Goal: Task Accomplishment & Management: Complete application form

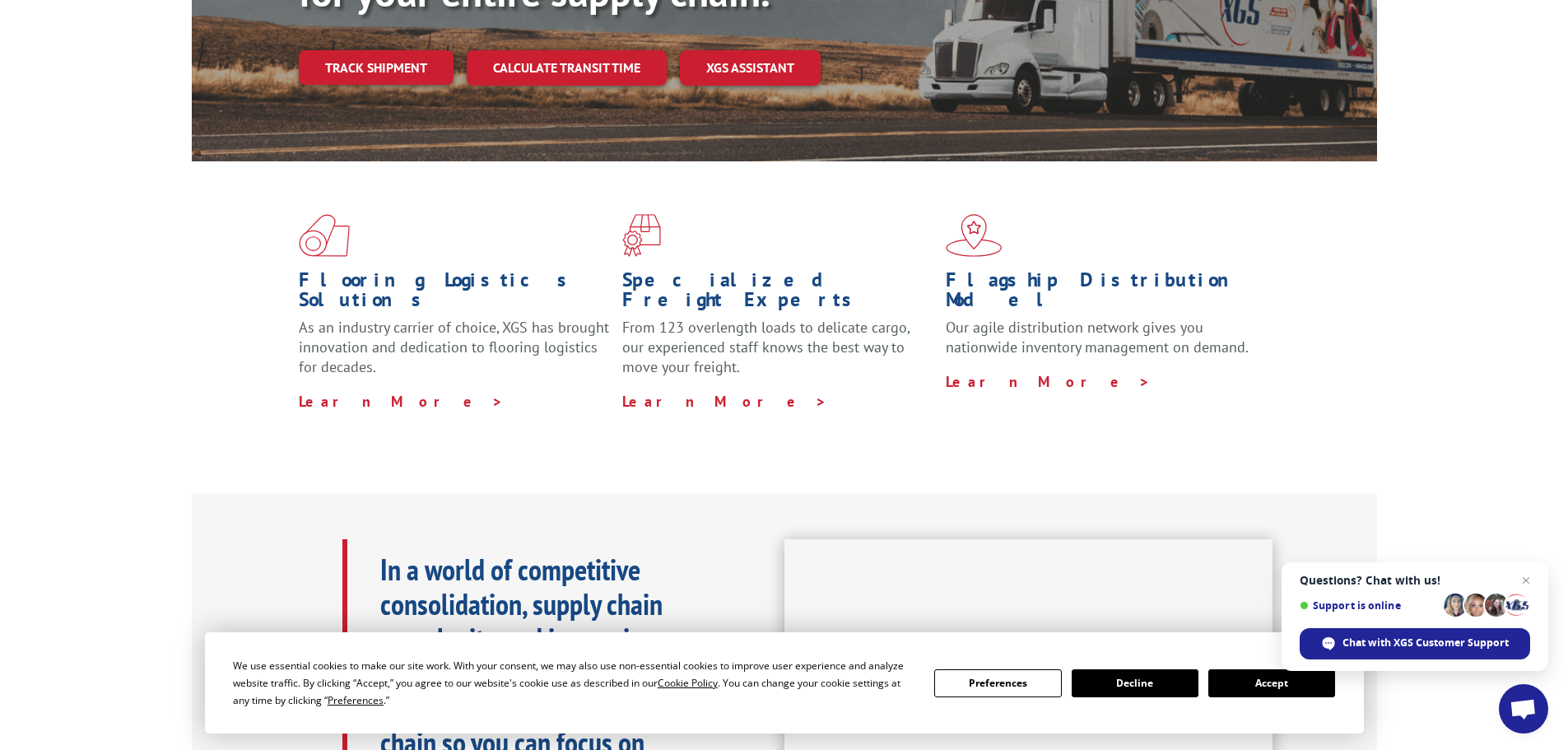
scroll to position [165, 0]
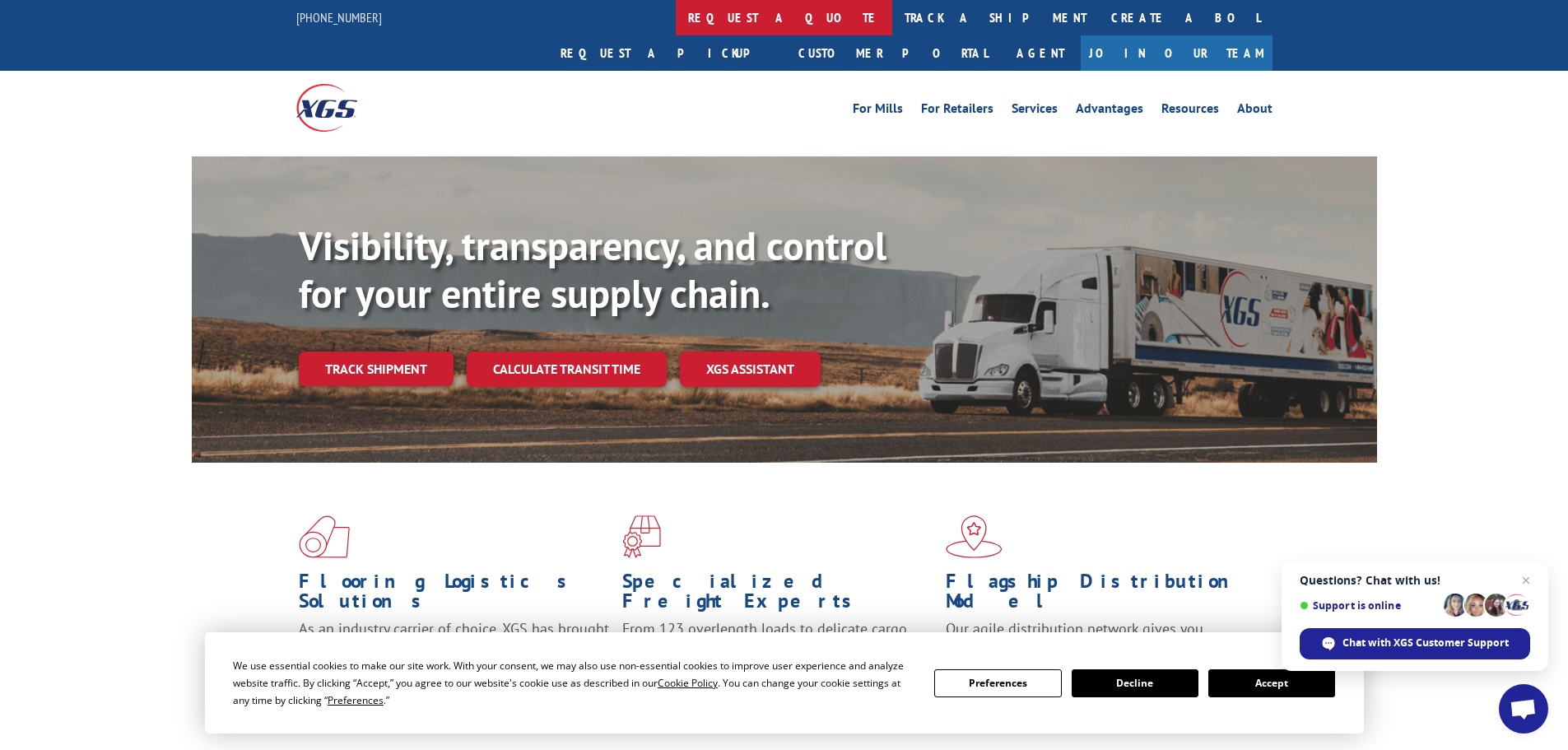
click at [676, 15] on link "request a quote" at bounding box center [784, 18] width 217 height 35
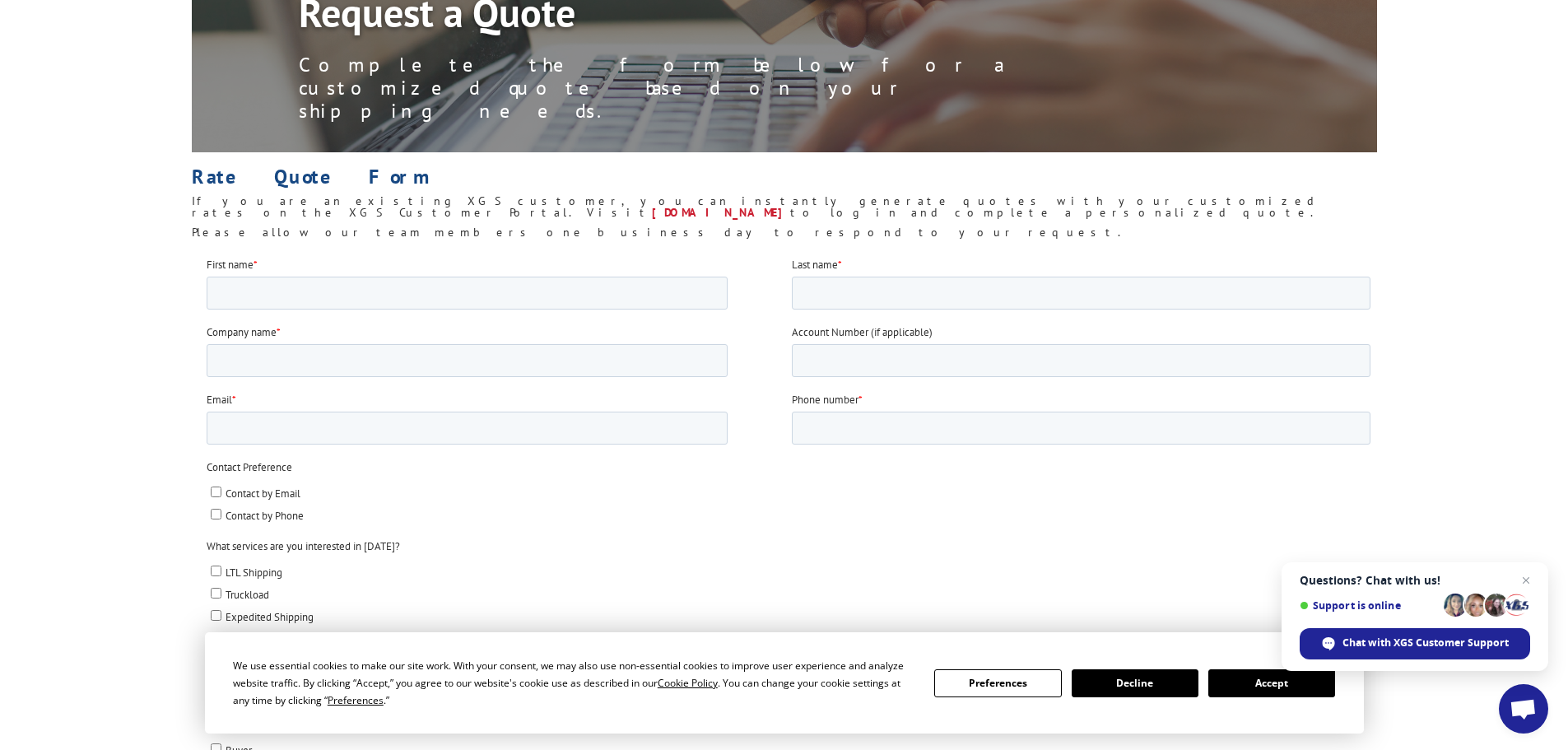
scroll to position [247, 0]
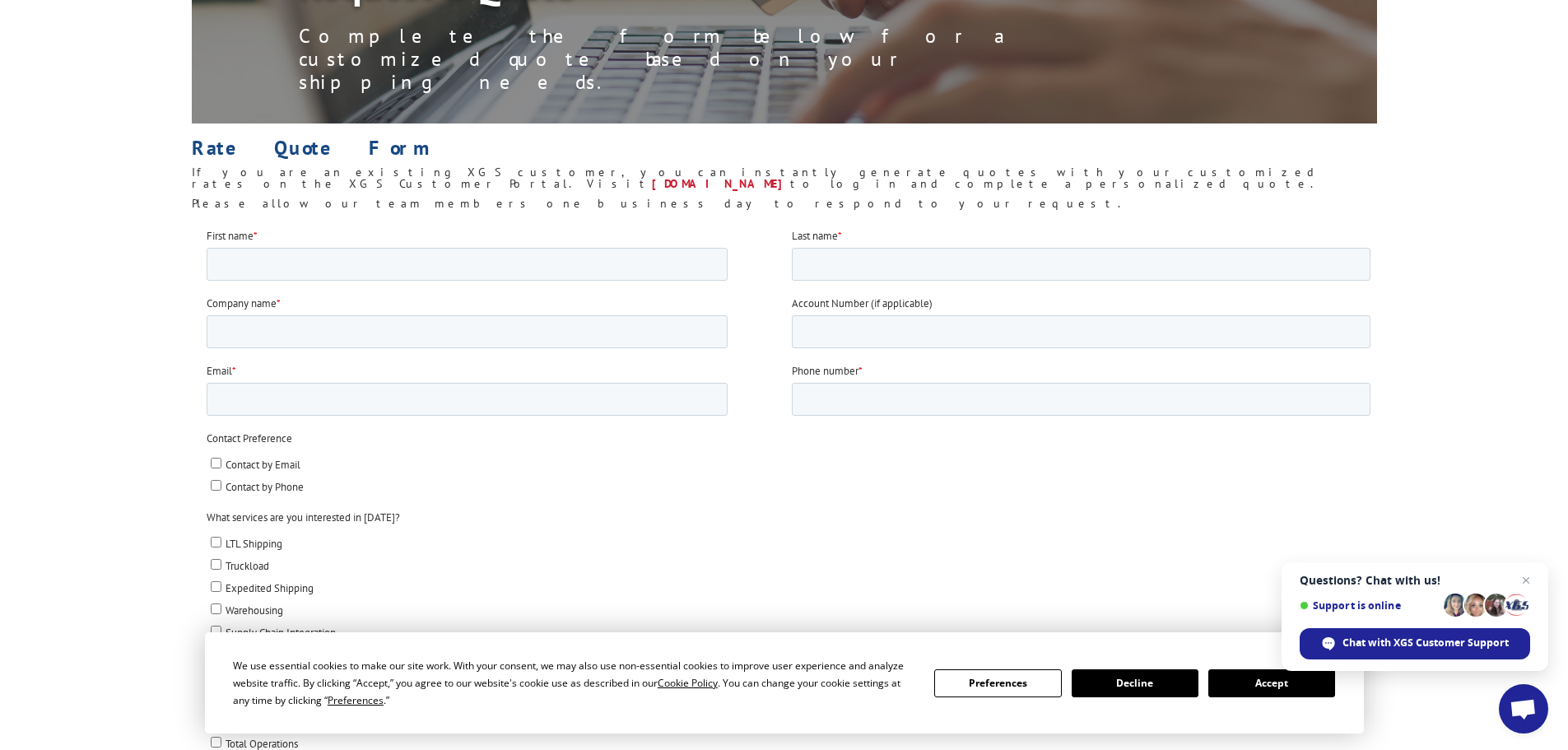
click at [214, 458] on input "Contact by Email" at bounding box center [215, 462] width 11 height 11
checkbox input "true"
click at [213, 541] on input "LTL Shipping" at bounding box center [215, 541] width 11 height 11
checkbox input "true"
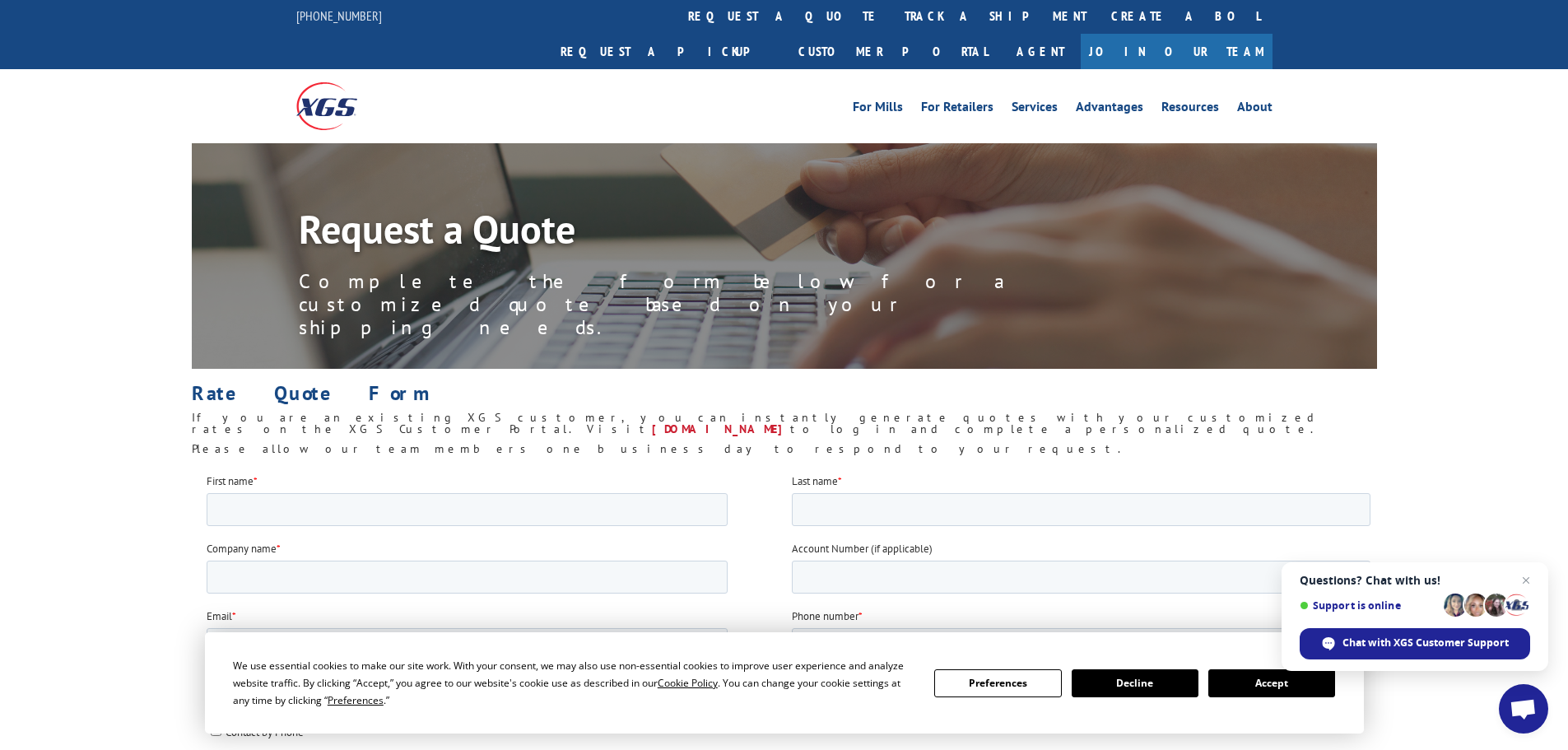
scroll to position [0, 0]
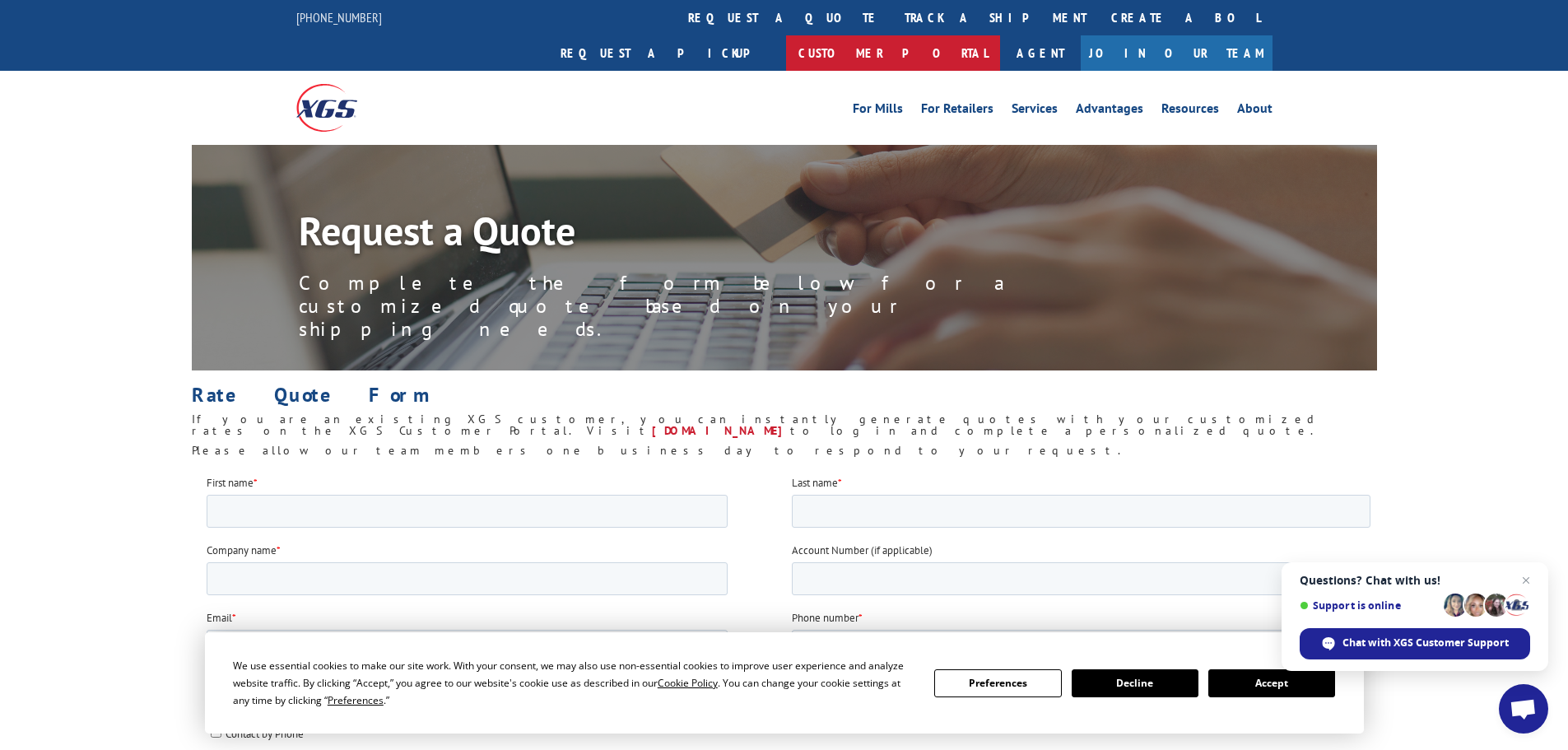
click at [1000, 35] on link "Customer Portal" at bounding box center [893, 53] width 214 height 35
